Goal: Task Accomplishment & Management: Manage account settings

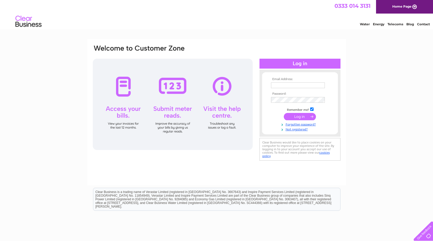
type input "[EMAIL_ADDRESS][DOMAIN_NAME]"
click at [293, 117] on input "submit" at bounding box center [300, 116] width 32 height 7
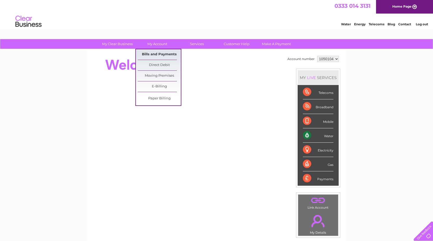
click at [159, 56] on link "Bills and Payments" at bounding box center [159, 54] width 43 height 10
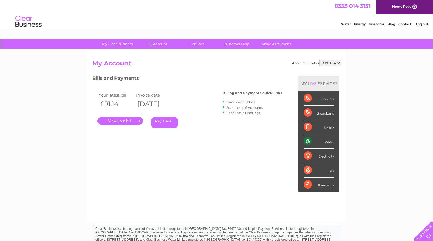
click at [122, 121] on link "." at bounding box center [119, 121] width 45 height 8
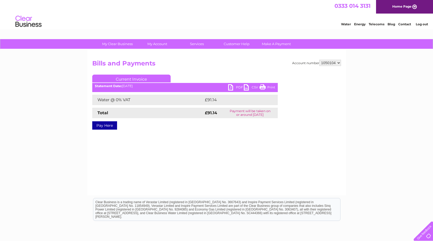
click at [238, 89] on link "PDF" at bounding box center [236, 88] width 16 height 8
